Goal: Book appointment/travel/reservation

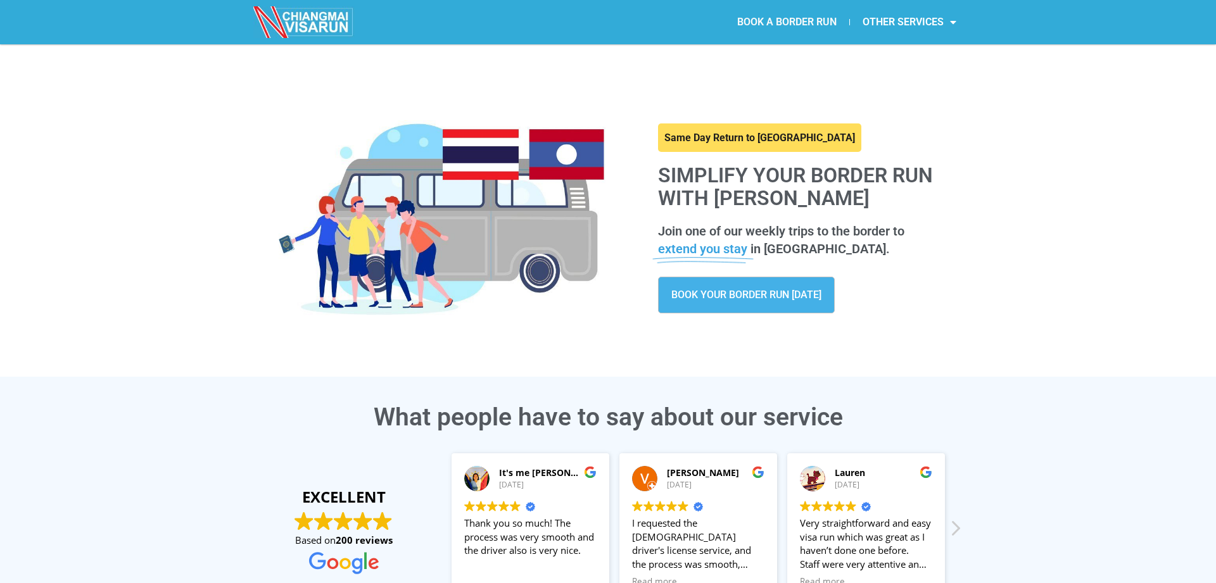
click at [743, 18] on link "BOOK A BORDER RUN" at bounding box center [786, 22] width 125 height 29
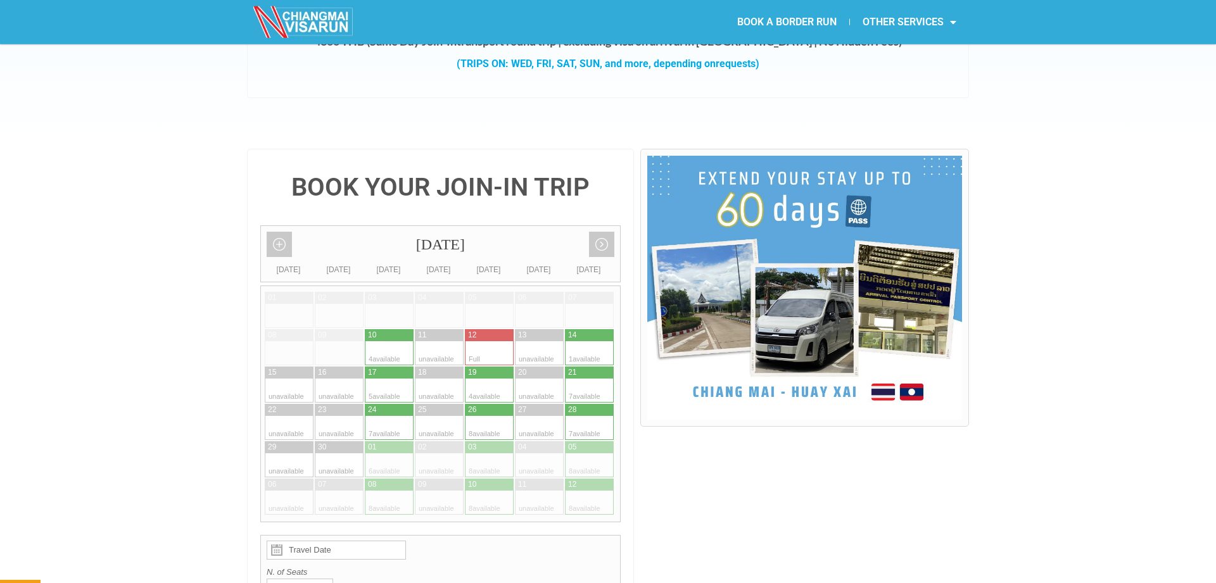
scroll to position [194, 0]
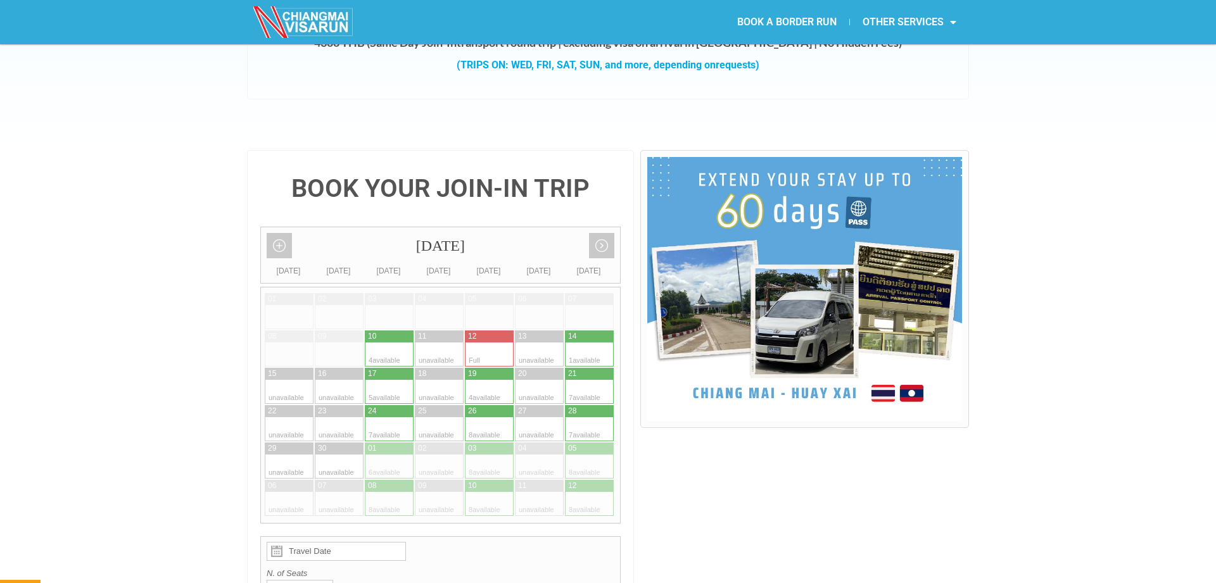
click at [571, 342] on div at bounding box center [577, 354] width 25 height 24
type input "[DATE]"
radio input "true"
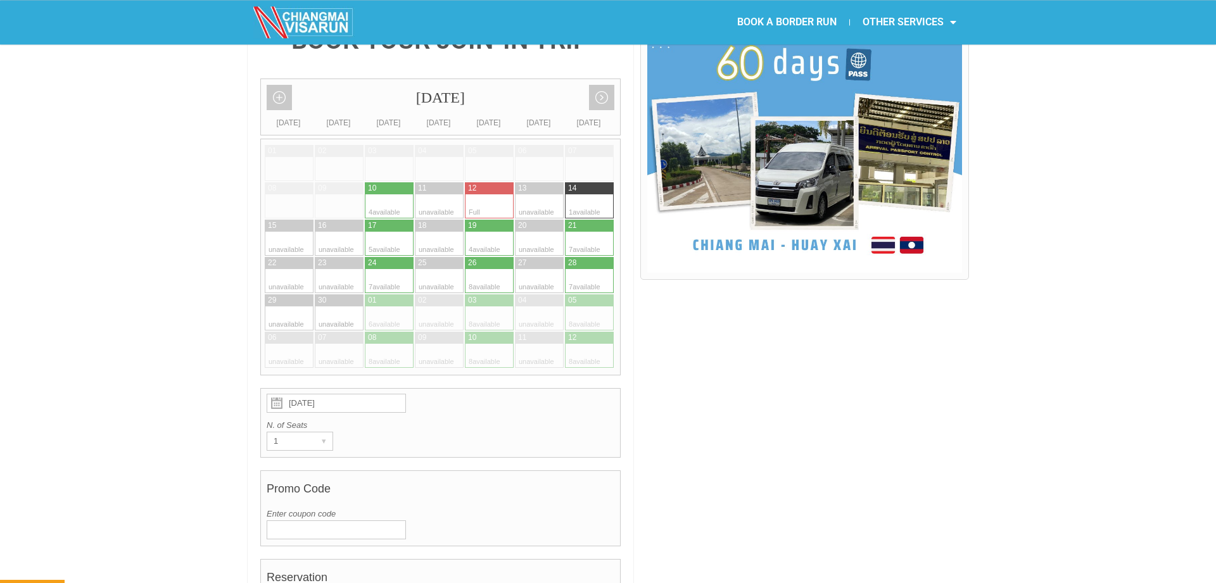
scroll to position [310, 0]
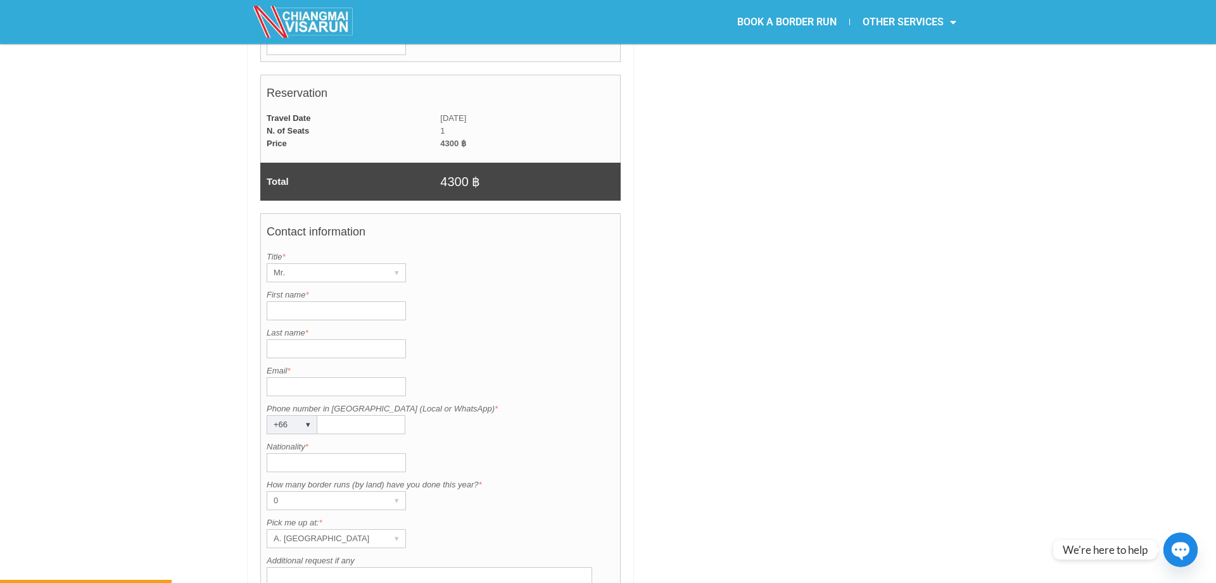
scroll to position [827, 0]
click at [312, 301] on input "First name *" at bounding box center [336, 310] width 139 height 19
type input "Tim"
type input "Collins"
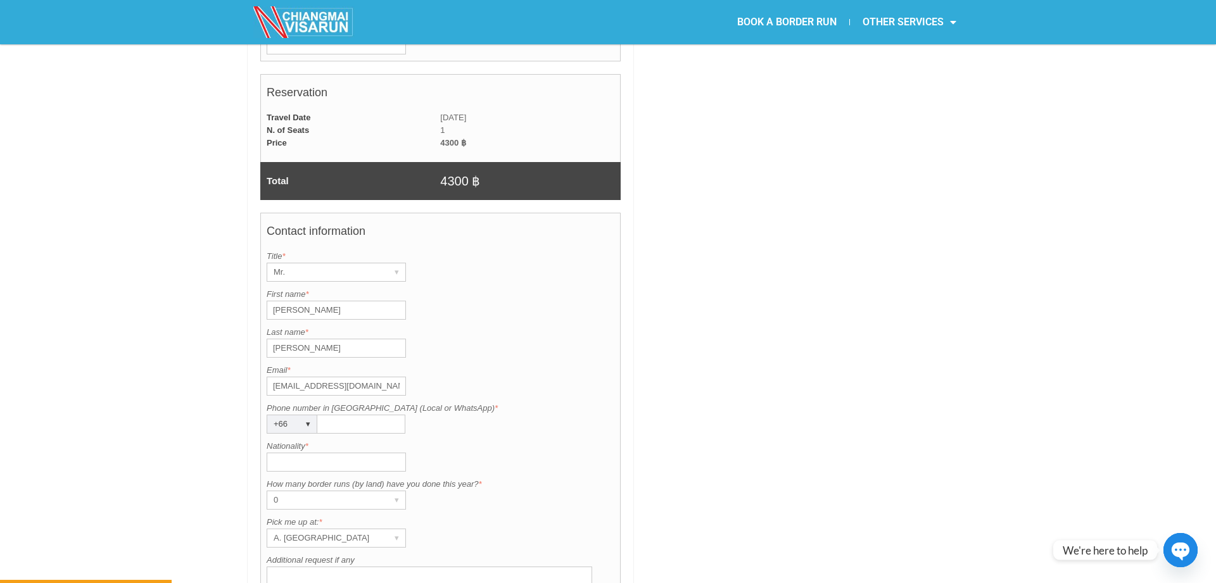
type input "timothycollins@live.com"
click at [341, 415] on input "Phone number in Thailand (Local or WhatsApp) *" at bounding box center [361, 424] width 88 height 19
type input "631082425"
click at [327, 453] on input "Nationality *" at bounding box center [336, 462] width 139 height 19
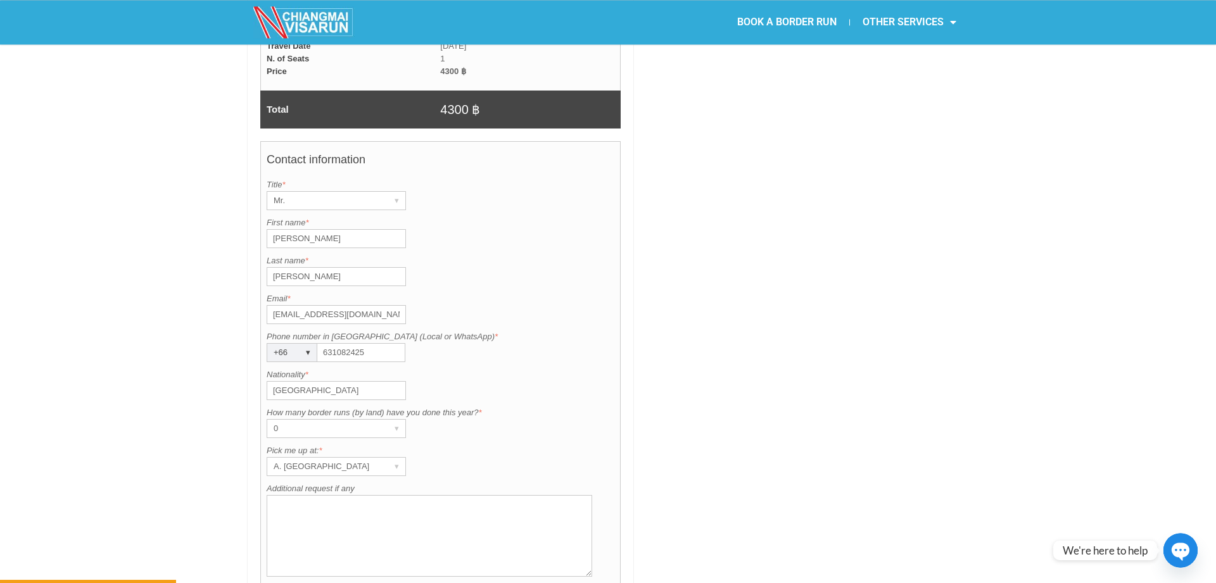
scroll to position [956, 0]
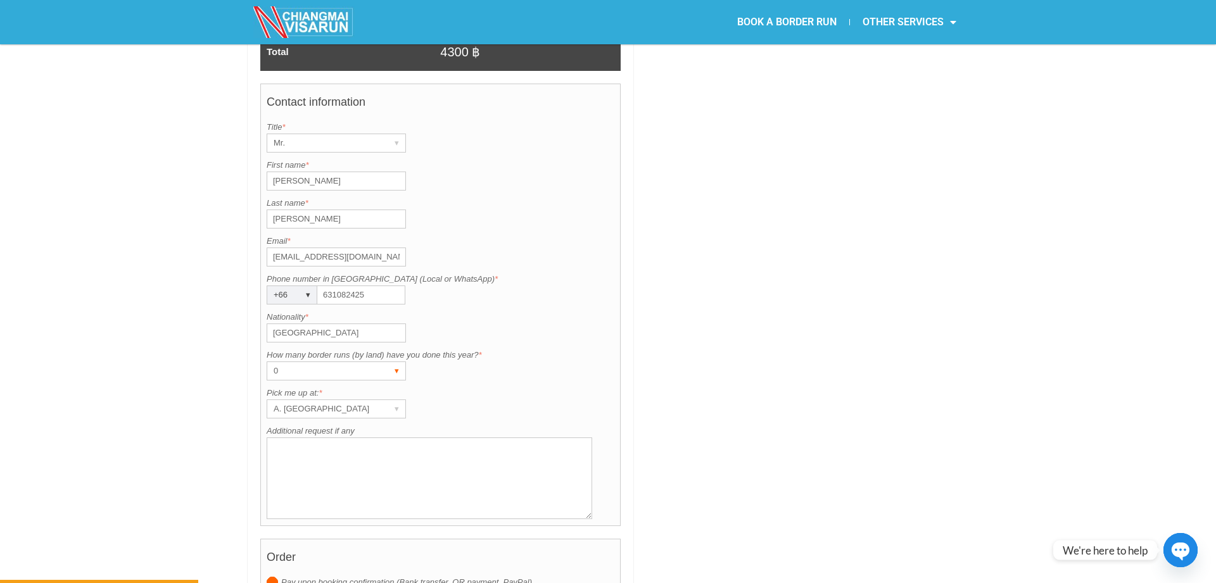
type input "Ireland"
click at [347, 362] on div "0" at bounding box center [324, 371] width 114 height 18
click at [313, 406] on li "1" at bounding box center [330, 415] width 127 height 19
click at [317, 400] on div "A. Centara Riverside Hotel" at bounding box center [324, 409] width 114 height 18
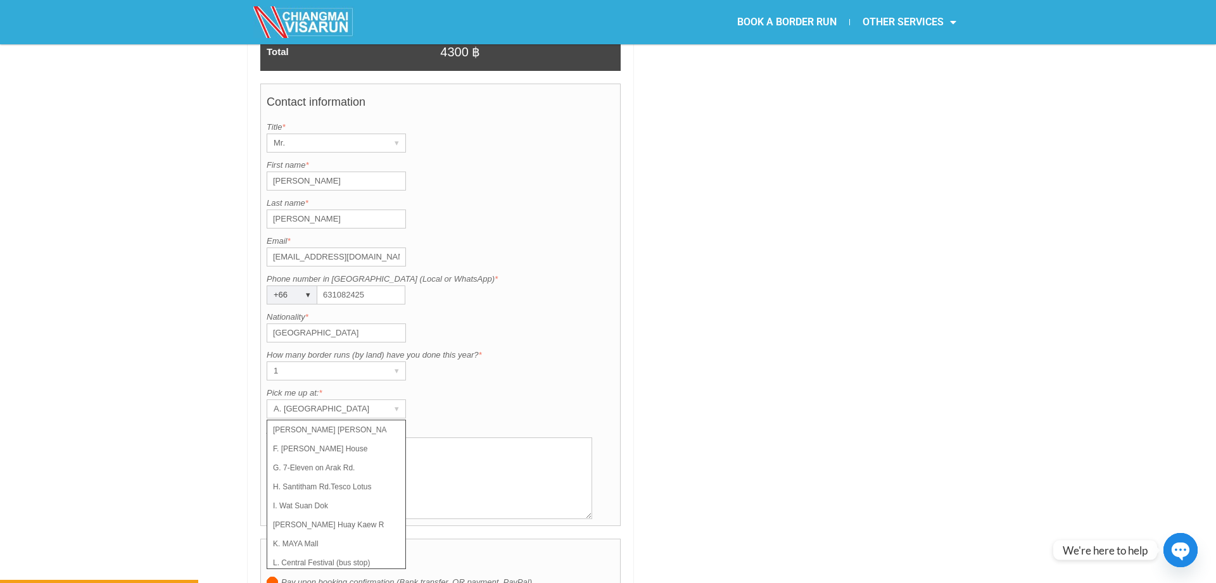
scroll to position [90, 0]
click at [330, 487] on li "I. Wat Suan Dok" at bounding box center [330, 496] width 127 height 19
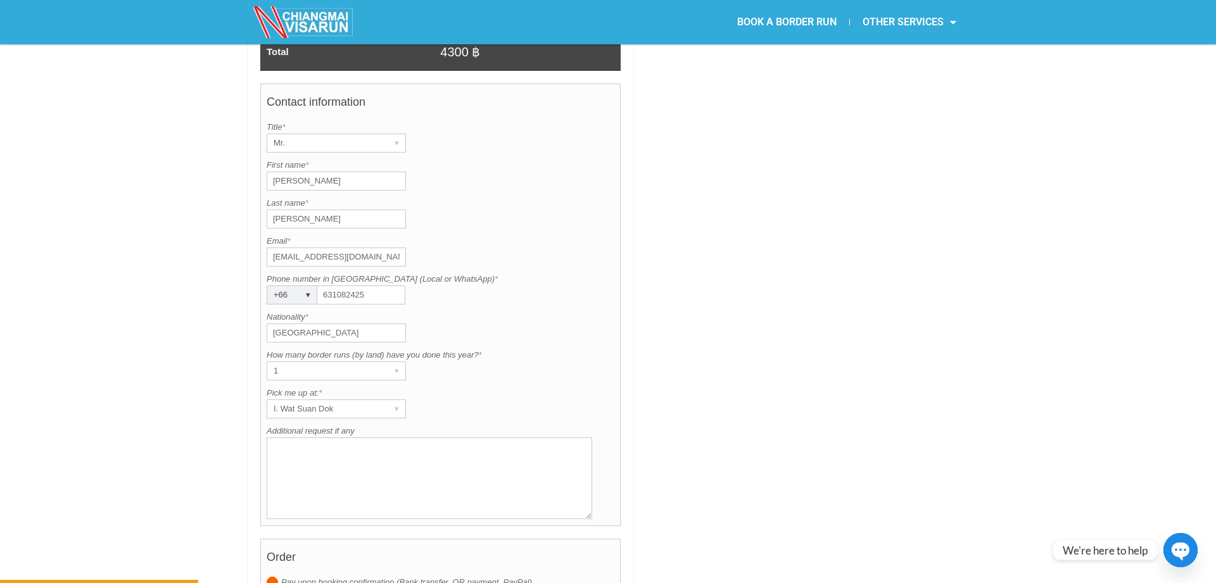
click at [98, 400] on div "BOOK YOUR JOIN-IN TRIP September 2025 Add month view Remove month view Next mon…" at bounding box center [608, 47] width 1216 height 1318
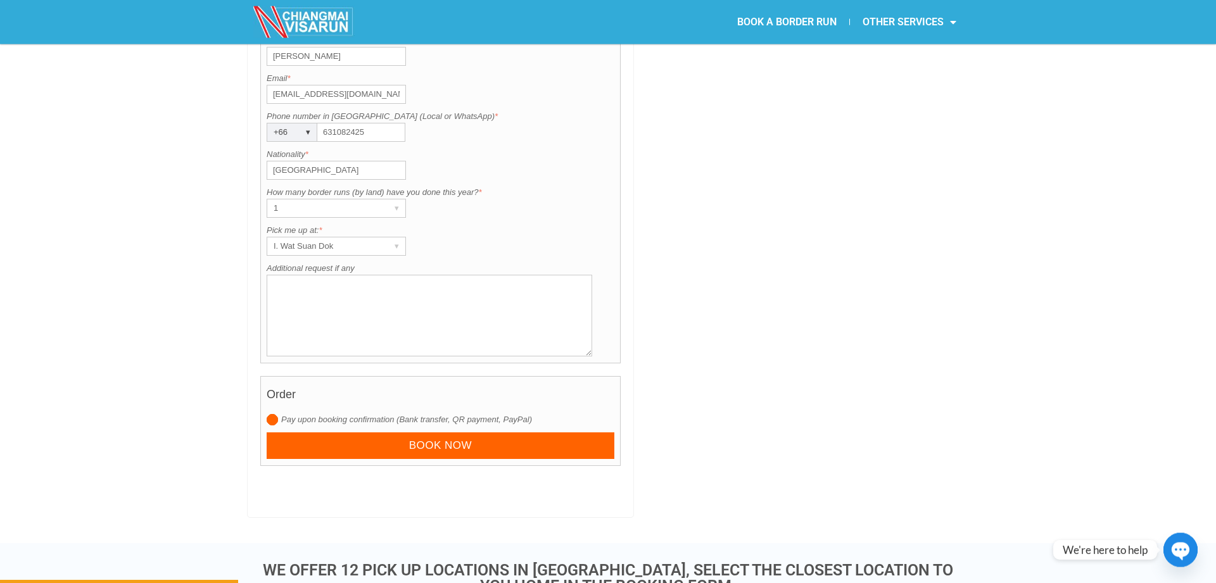
scroll to position [1150, 0]
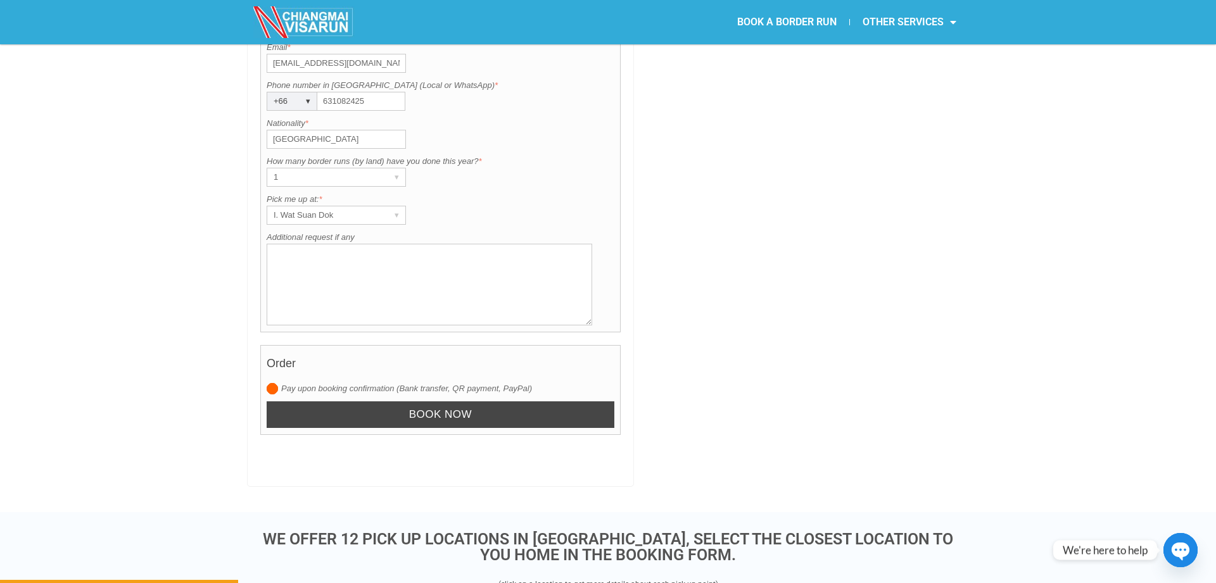
click at [410, 401] on input "Book now" at bounding box center [441, 414] width 348 height 27
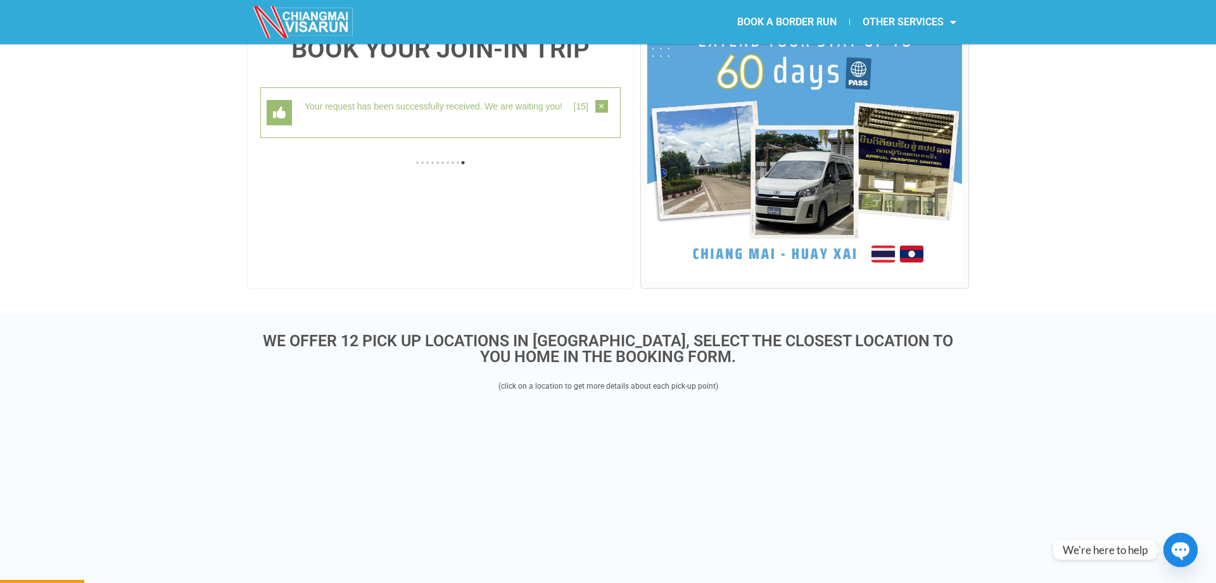
scroll to position [327, 0]
